Goal: Task Accomplishment & Management: Manage account settings

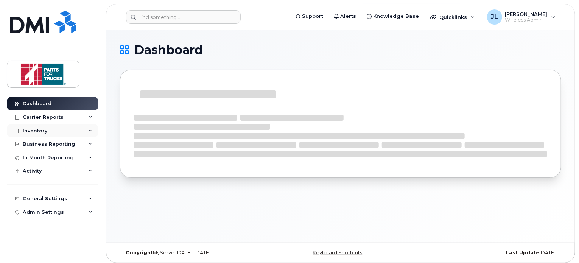
click at [55, 135] on div "Inventory" at bounding box center [53, 131] width 92 height 14
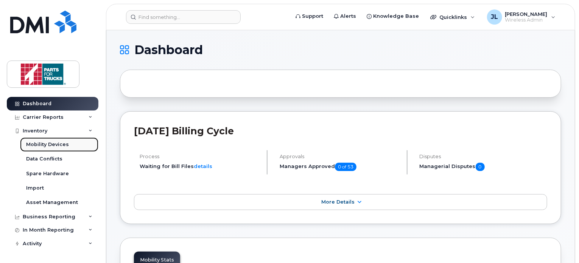
click at [51, 148] on div "Mobility Devices" at bounding box center [47, 144] width 43 height 7
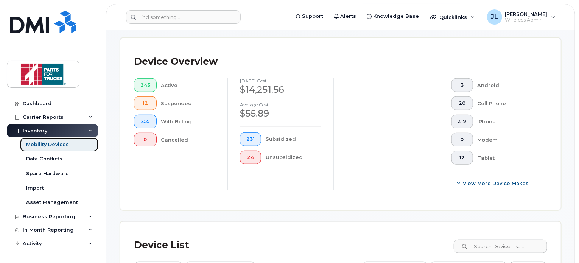
scroll to position [290, 0]
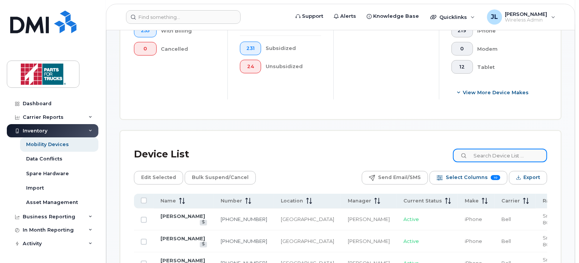
click at [509, 155] on input at bounding box center [500, 156] width 94 height 14
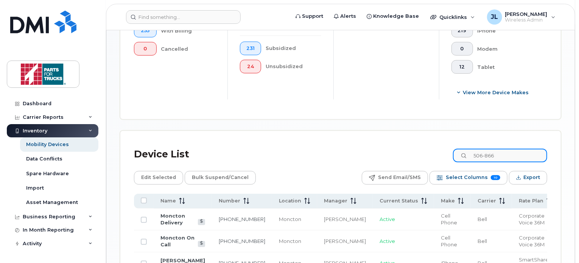
click at [509, 155] on input "506-866" at bounding box center [500, 156] width 94 height 14
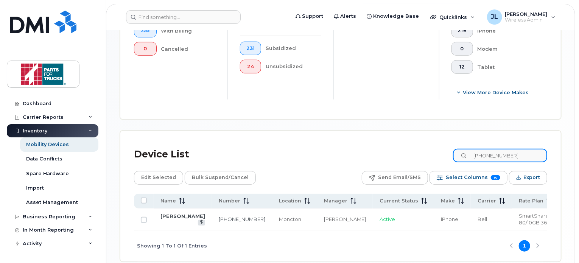
type input "506-866-2482"
click at [363, 167] on div "Device List 506-866-2482 Edit Selected Bulk Suspend/Cancel Send Email/SMS Selec…" at bounding box center [340, 203] width 413 height 117
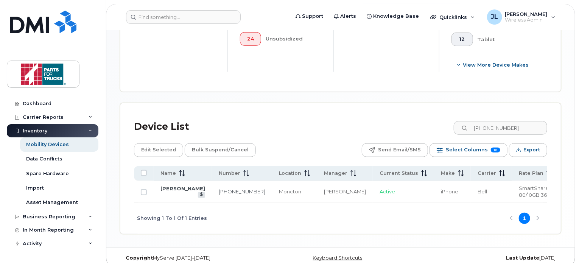
scroll to position [326, 0]
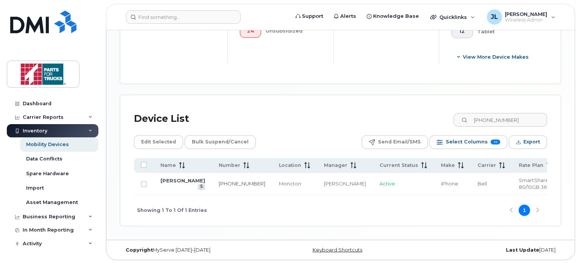
click at [323, 209] on div "Showing 1 To 1 Of 1 Entries 1" at bounding box center [340, 210] width 413 height 31
click at [175, 181] on link "[PERSON_NAME]" at bounding box center [182, 181] width 45 height 6
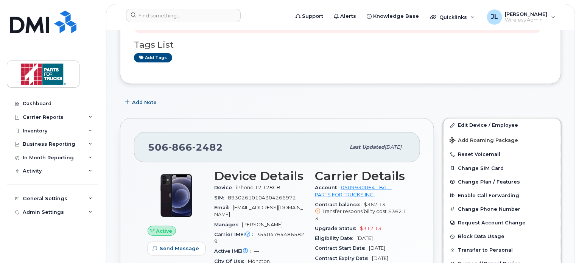
scroll to position [89, 0]
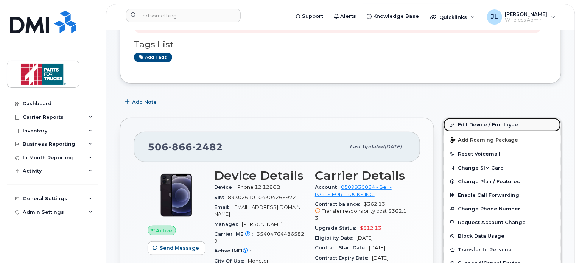
click at [483, 124] on link "Edit Device / Employee" at bounding box center [502, 125] width 117 height 14
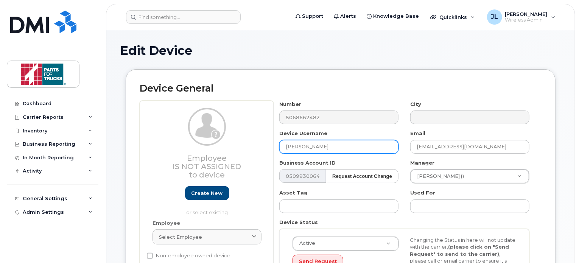
click at [286, 145] on input "[PERSON_NAME]" at bounding box center [338, 147] width 119 height 14
click at [347, 142] on input "Spare (old Bruce Milbury" at bounding box center [338, 147] width 119 height 14
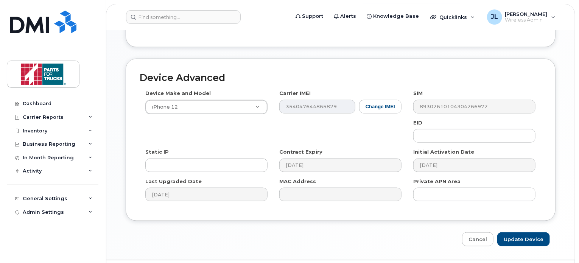
scroll to position [394, 0]
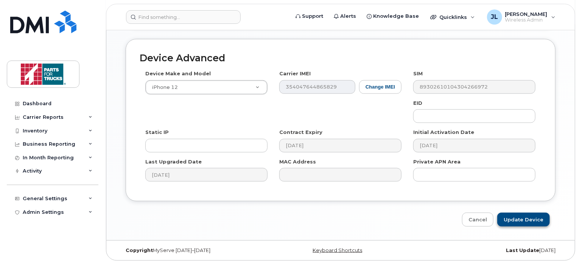
type input "Spare (old [PERSON_NAME] - in [GEOGRAPHIC_DATA])"
click at [521, 218] on input "Update Device" at bounding box center [523, 220] width 53 height 14
type input "Saving..."
